Goal: Register for event/course

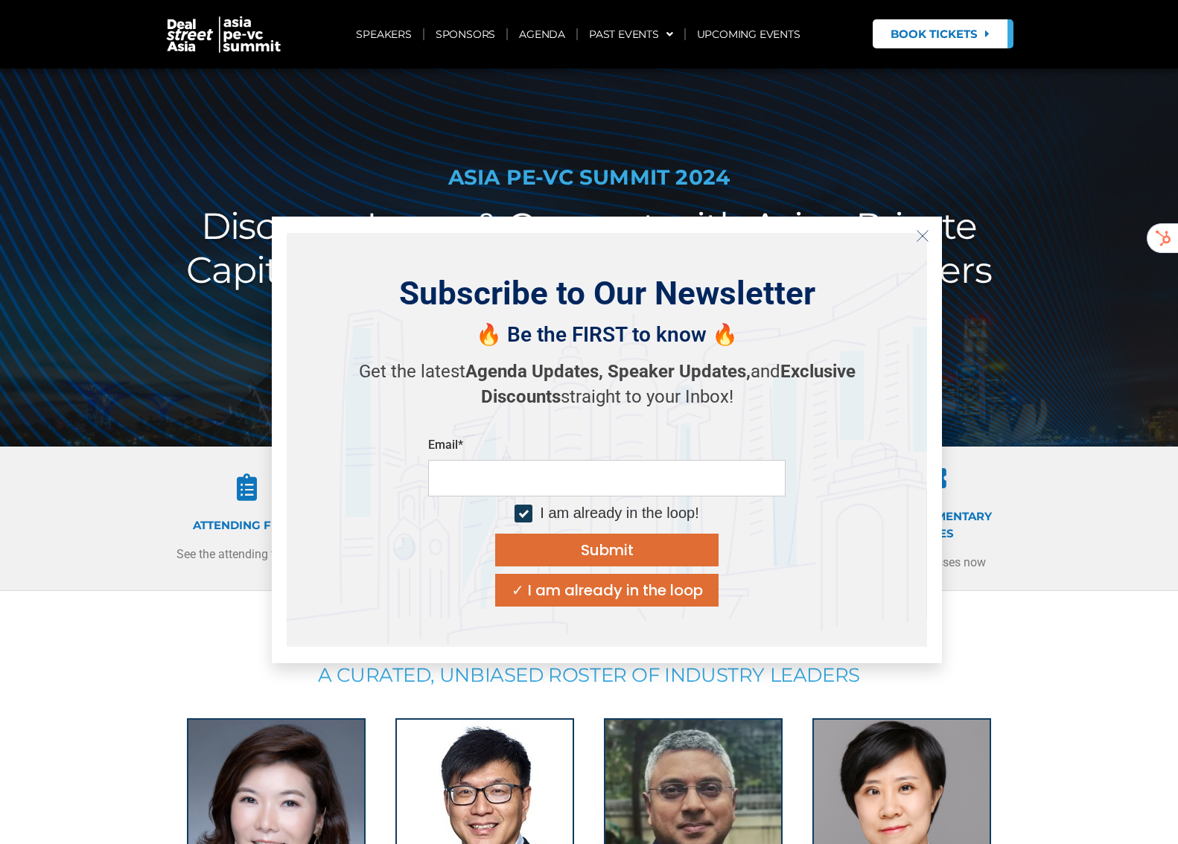
click at [925, 234] on icon "Close" at bounding box center [922, 235] width 13 height 13
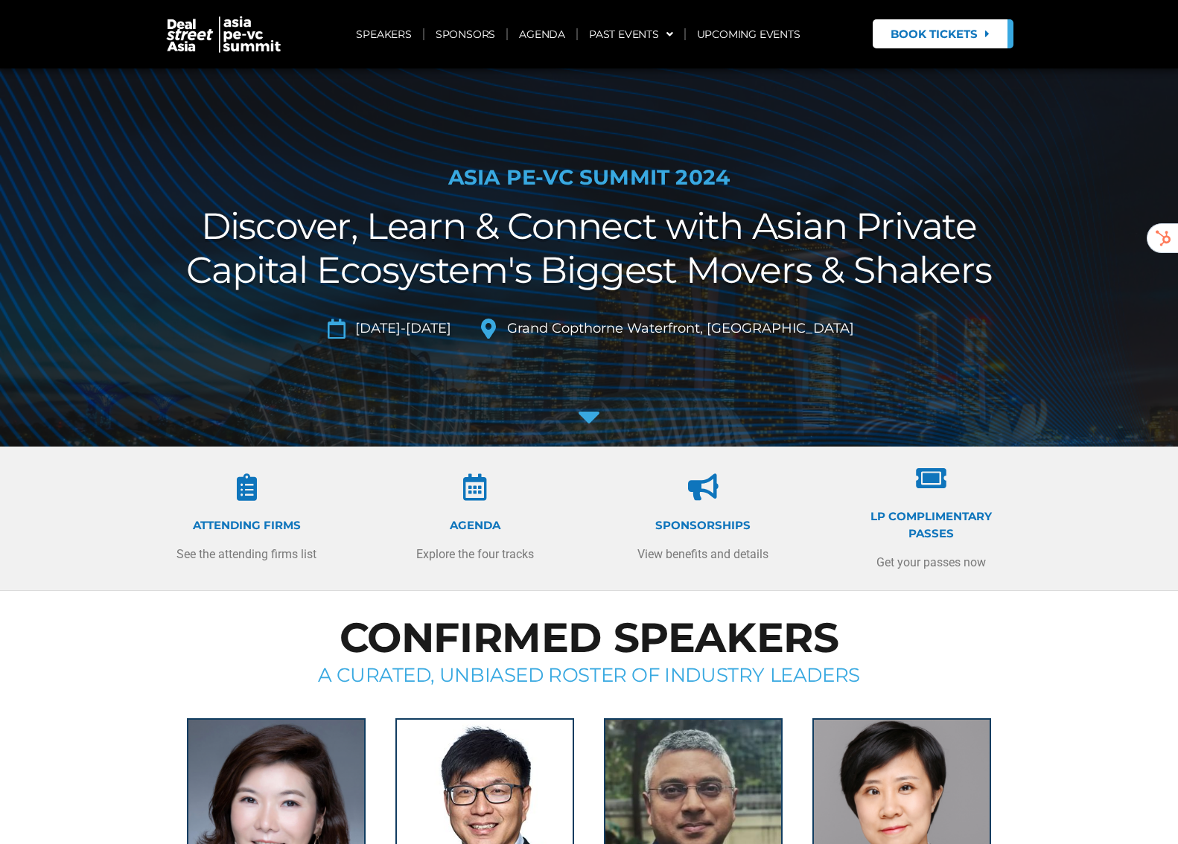
click at [947, 31] on span "Book Tickets" at bounding box center [933, 33] width 87 height 11
click at [186, 34] on img at bounding box center [224, 34] width 119 height 39
click at [759, 30] on link "UPCOMING EVENTS" at bounding box center [749, 34] width 126 height 34
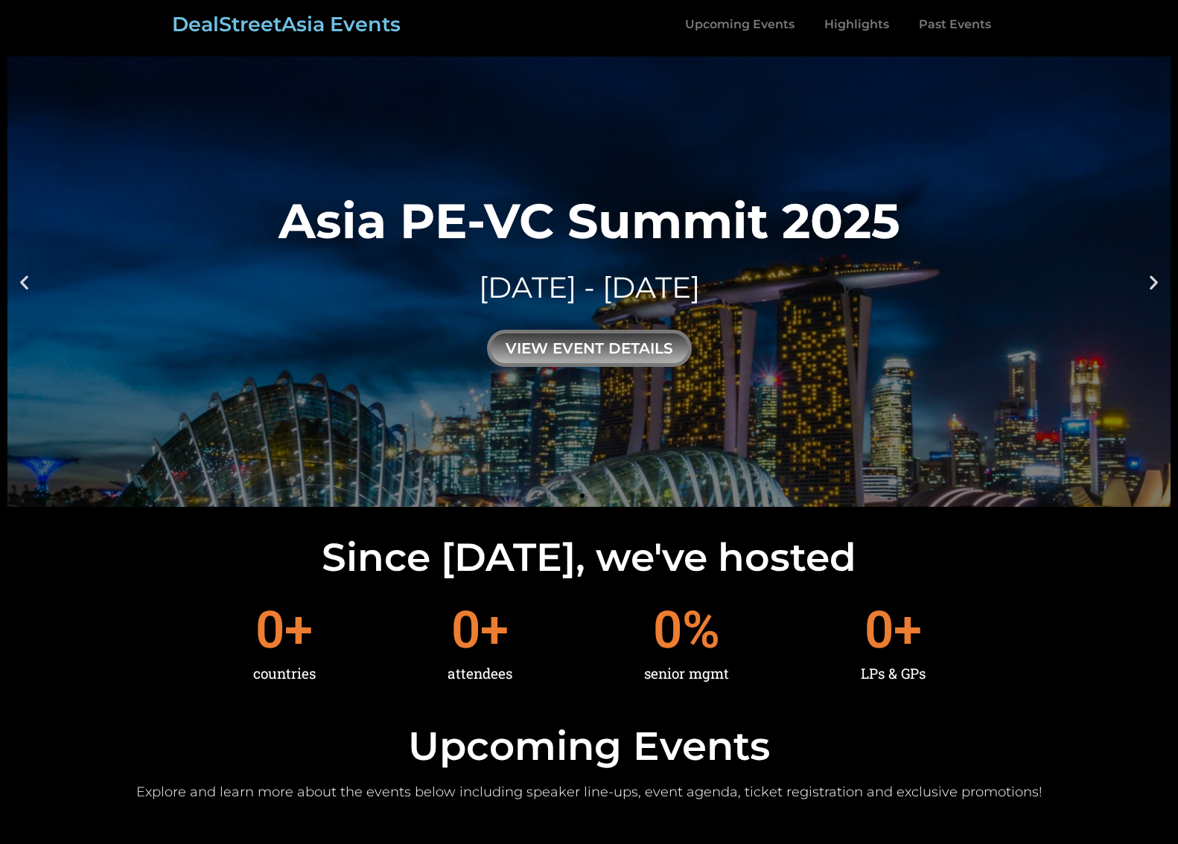
scroll to position [726, 0]
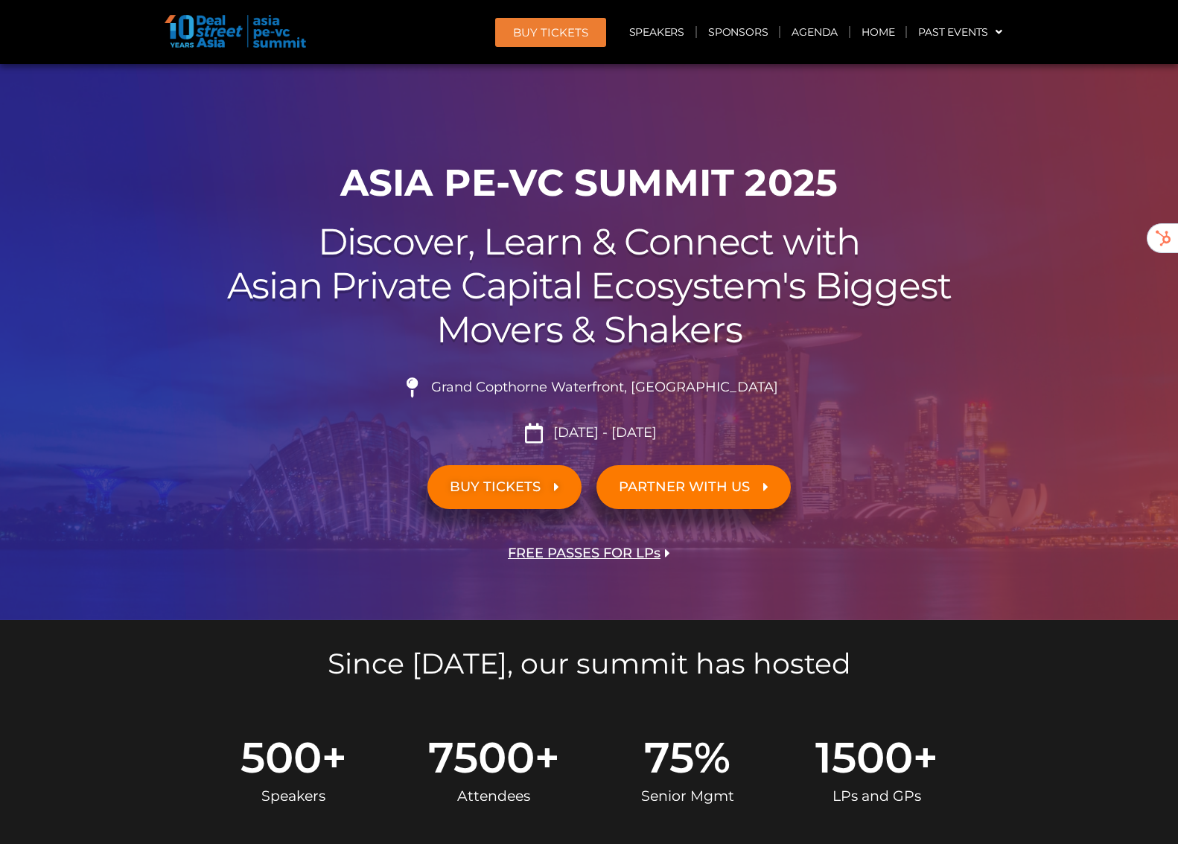
scroll to position [9, 0]
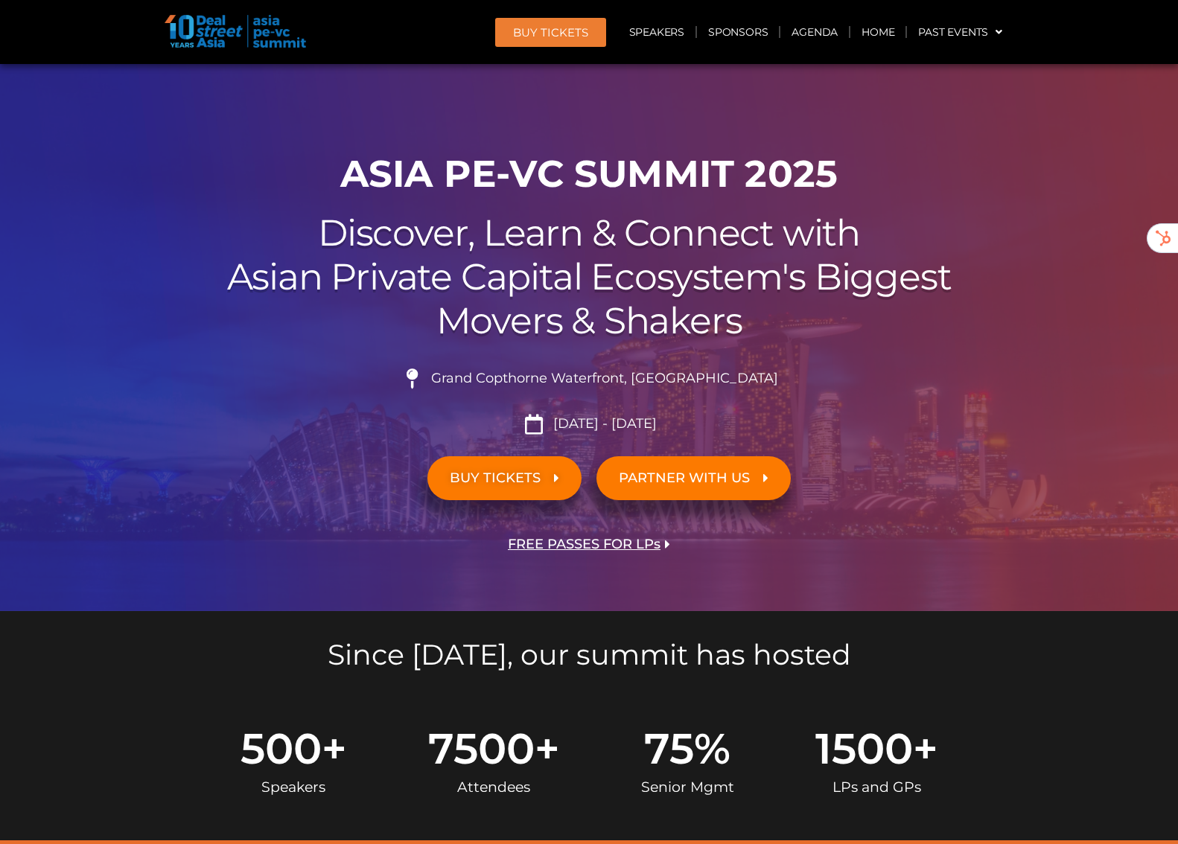
click at [495, 467] on link "BUY TICKETS" at bounding box center [504, 478] width 154 height 44
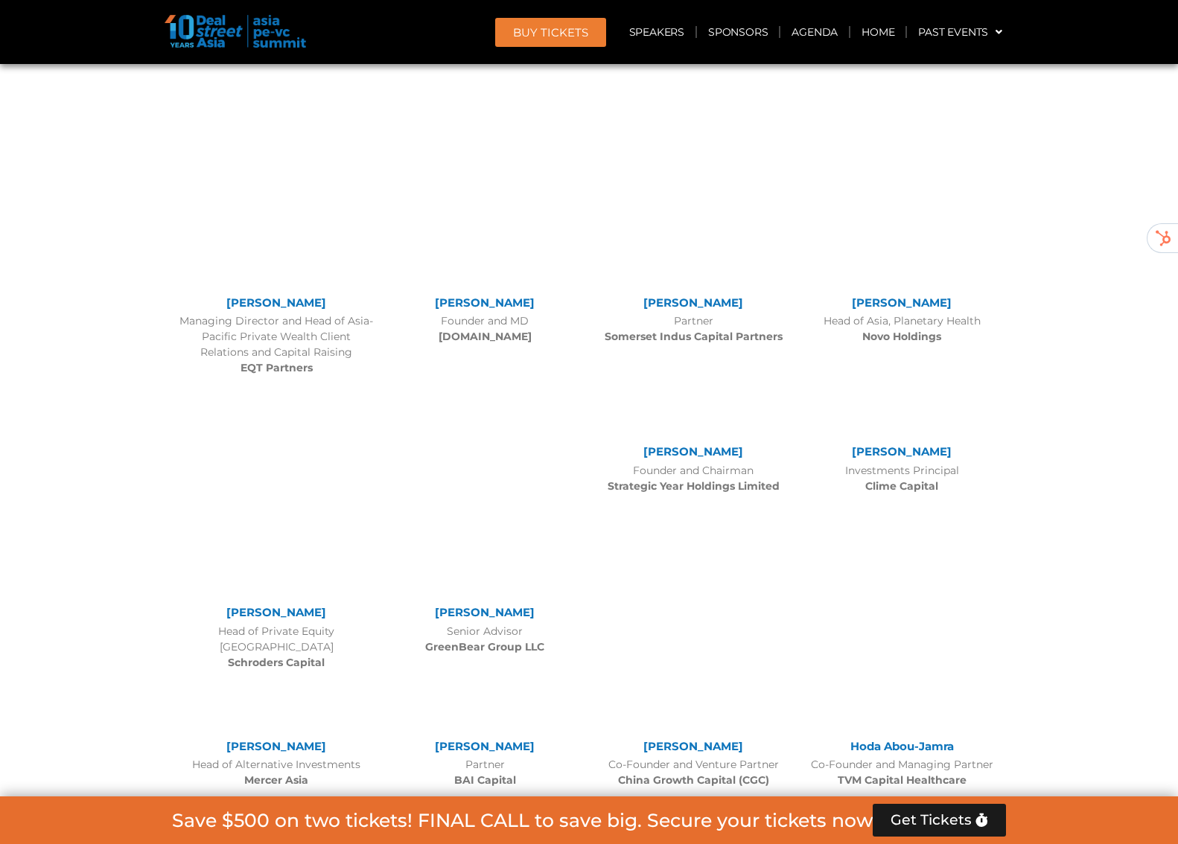
scroll to position [3781, 0]
